Goal: Task Accomplishment & Management: Complete application form

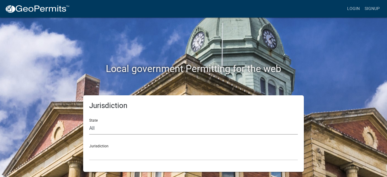
click at [155, 128] on select "All Colorado Georgia Indiana Iowa Kansas Minnesota Ohio South Carolina Wisconsin" at bounding box center [193, 128] width 208 height 12
select select "[US_STATE]"
click at [89, 122] on select "All Colorado Georgia Indiana Iowa Kansas Minnesota Ohio South Carolina Wisconsin" at bounding box center [193, 128] width 208 height 12
click at [128, 154] on select "City of Charlestown, Indiana City of Jeffersonville, Indiana City of Logansport…" at bounding box center [193, 154] width 208 height 12
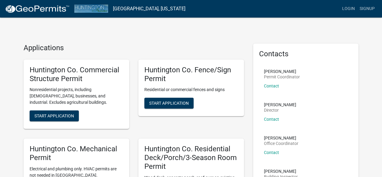
scroll to position [60, 0]
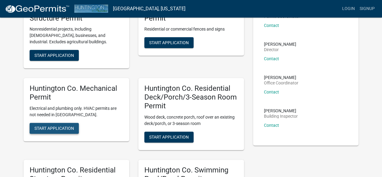
click at [57, 125] on button "Start Application" at bounding box center [54, 128] width 49 height 11
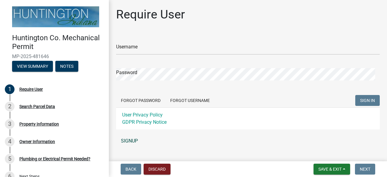
click at [129, 141] on link "SIGNUP" at bounding box center [247, 141] width 263 height 12
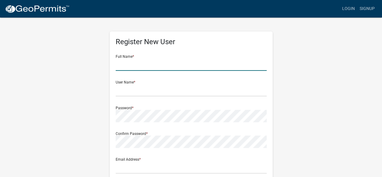
click at [148, 62] on input "text" at bounding box center [191, 64] width 151 height 12
type input "Matthew Martin"
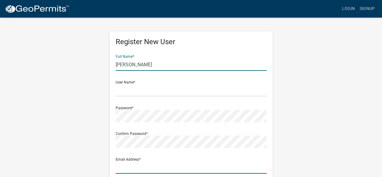
type input "biffstershouse@aol.com"
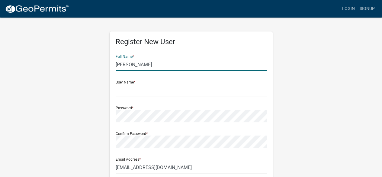
type input "2938 east 025 n"
type input "Huntington"
type input "IN"
type input "46750"
type input "2602240332"
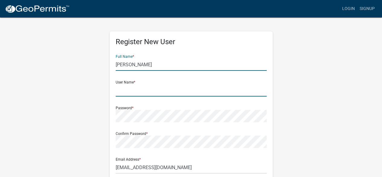
click at [143, 92] on input "text" at bounding box center [191, 90] width 151 height 12
type input "O"
type input "Matin@house"
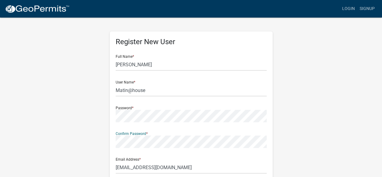
click at [98, 144] on div "Register New User Full Name * Matthew Martin User Name * Matin@house Password *…" at bounding box center [191, 178] width 344 height 323
click at [83, 116] on div "Register New User Full Name * Matthew Martin User Name * Matin@house Password *…" at bounding box center [191, 178] width 344 height 323
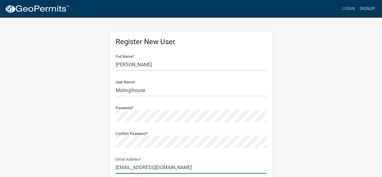
click at [157, 166] on input "biffstershouse@aol.com" at bounding box center [191, 167] width 151 height 12
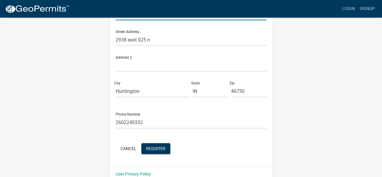
scroll to position [163, 0]
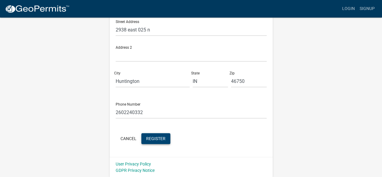
type input "biffstershouse@gmail.com"
click at [163, 140] on span "Register" at bounding box center [155, 138] width 19 height 5
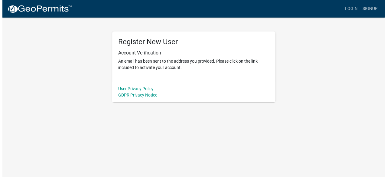
scroll to position [0, 0]
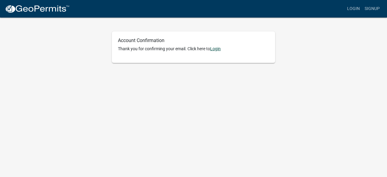
click at [218, 47] on link "Login" at bounding box center [215, 48] width 11 height 5
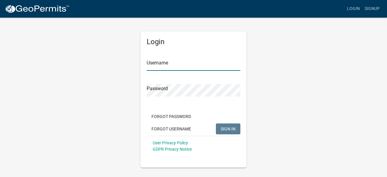
type input "Matin@house"
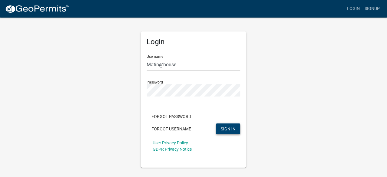
click at [230, 129] on span "SIGN IN" at bounding box center [227, 128] width 15 height 5
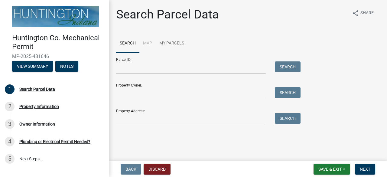
click at [146, 42] on li "Map" at bounding box center [147, 43] width 16 height 19
click at [163, 43] on link "My Parcels" at bounding box center [172, 43] width 32 height 19
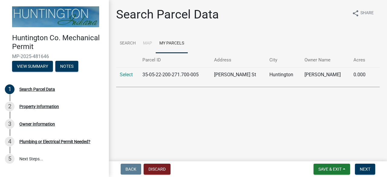
click at [146, 42] on li "Map" at bounding box center [147, 43] width 16 height 19
click at [147, 42] on li "Map" at bounding box center [147, 43] width 16 height 19
click at [128, 44] on link "Search" at bounding box center [127, 43] width 23 height 19
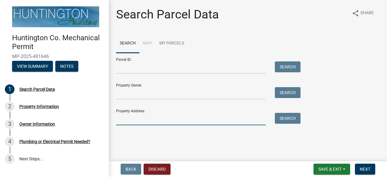
click at [154, 120] on input "Property Address:" at bounding box center [190, 119] width 149 height 12
type input "[STREET_ADDRESS]"
click at [285, 120] on button "Search" at bounding box center [288, 118] width 26 height 11
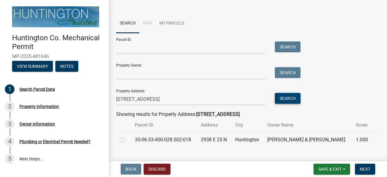
scroll to position [31, 0]
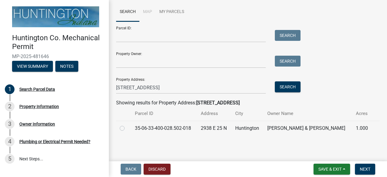
click at [255, 130] on td "Huntington" at bounding box center [247, 127] width 32 height 15
click at [127, 124] on label at bounding box center [127, 124] width 0 height 0
click at [127, 128] on input "radio" at bounding box center [129, 126] width 4 height 4
radio input "true"
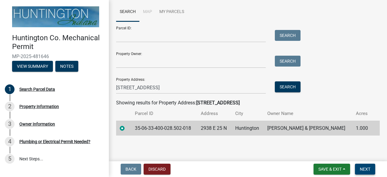
click at [364, 168] on span "Next" at bounding box center [364, 168] width 11 height 5
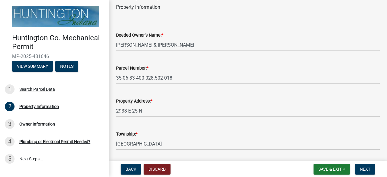
scroll to position [40, 0]
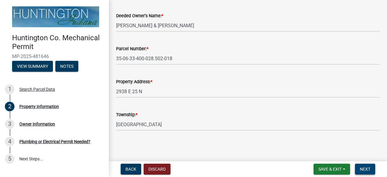
click at [367, 167] on span "Next" at bounding box center [364, 168] width 11 height 5
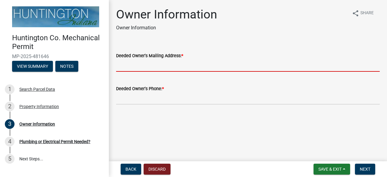
click at [132, 66] on input "Deeded Owner's Mailing Address: *" at bounding box center [247, 65] width 263 height 12
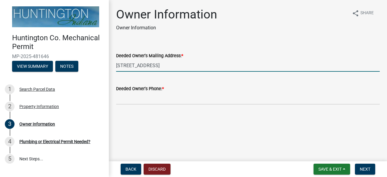
type input "[STREET_ADDRESS]"
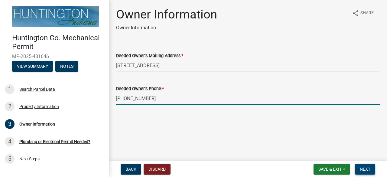
type input "[PHONE_NUMBER]"
click at [368, 166] on span "Next" at bounding box center [364, 168] width 11 height 5
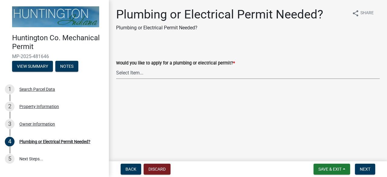
click at [217, 72] on select "Select Item... plumbing electrical" at bounding box center [247, 72] width 263 height 12
click at [116, 66] on select "Select Item... plumbing electrical" at bounding box center [247, 72] width 263 height 12
select select "82bdcc69-8734-43af-a4fa-e76f8d275e41"
click at [366, 168] on span "Next" at bounding box center [364, 168] width 11 height 5
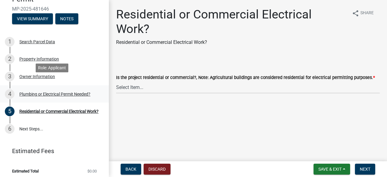
scroll to position [49, 0]
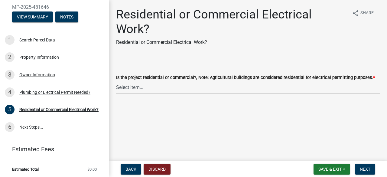
click at [161, 88] on select "Select Item... Residential Commercial" at bounding box center [247, 87] width 263 height 12
click at [116, 81] on select "Select Item... Residential Commercial" at bounding box center [247, 87] width 263 height 12
select select "3db72f89-ebf7-44a2-a43c-36ed77a05272"
click at [368, 169] on span "Next" at bounding box center [364, 168] width 11 height 5
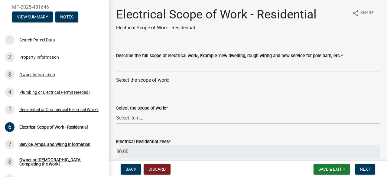
click at [173, 79] on div "Select the scope of work:" at bounding box center [247, 79] width 263 height 7
click at [156, 93] on div "Select the scope of work: * Select Item... New Service (new meter base installa…" at bounding box center [247, 105] width 263 height 35
click at [159, 76] on wm-data-entity-input "Describe the full scope of electrical work:, Example: new dwelling, rough wirin…" at bounding box center [247, 59] width 263 height 33
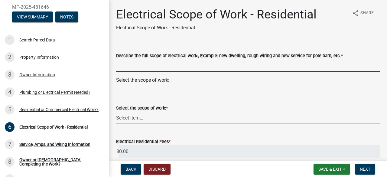
click at [163, 66] on input "Describe the full scope of electrical work:, Example: new dwelling, rough wirin…" at bounding box center [247, 65] width 263 height 12
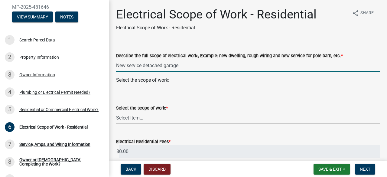
type input "New service detached garage"
click at [161, 118] on select "Select Item... New Service (new meter base installation) Upgrade (includes relo…" at bounding box center [247, 117] width 263 height 12
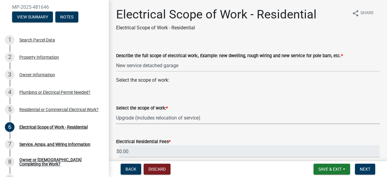
click at [116, 111] on select "Select Item... New Service (new meter base installation) Upgrade (includes relo…" at bounding box center [247, 117] width 263 height 12
select select "108a24b7-cc86-458b-9d07-b72a6c5c0cf8"
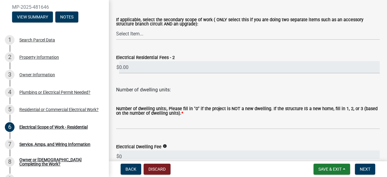
scroll to position [181, 0]
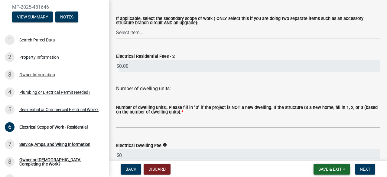
click at [326, 168] on span "Save & Exit" at bounding box center [329, 168] width 23 height 5
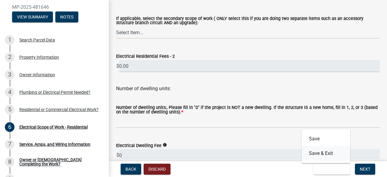
click at [320, 154] on button "Save & Exit" at bounding box center [325, 153] width 48 height 14
